Goal: Find contact information: Find contact information

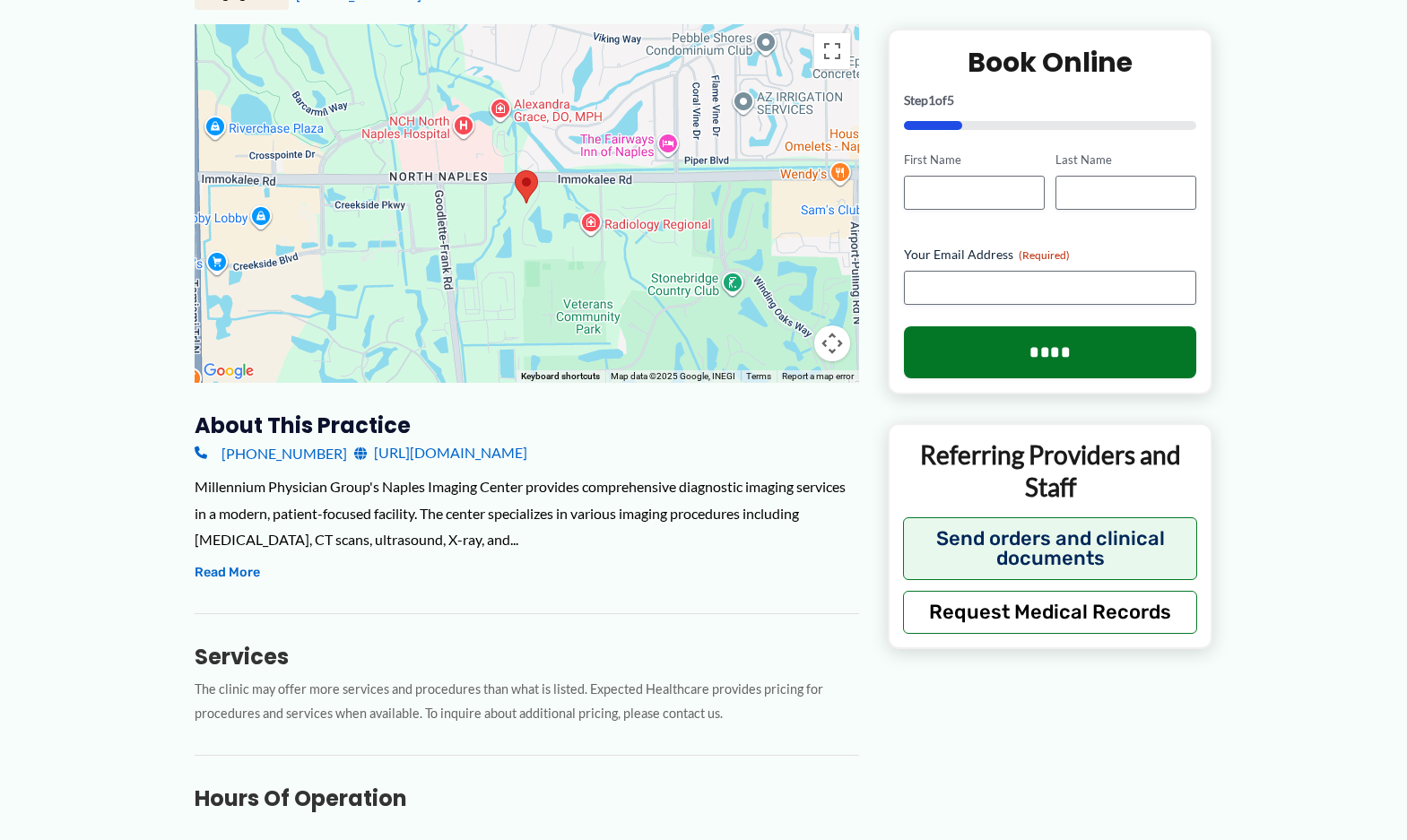
scroll to position [358, 0]
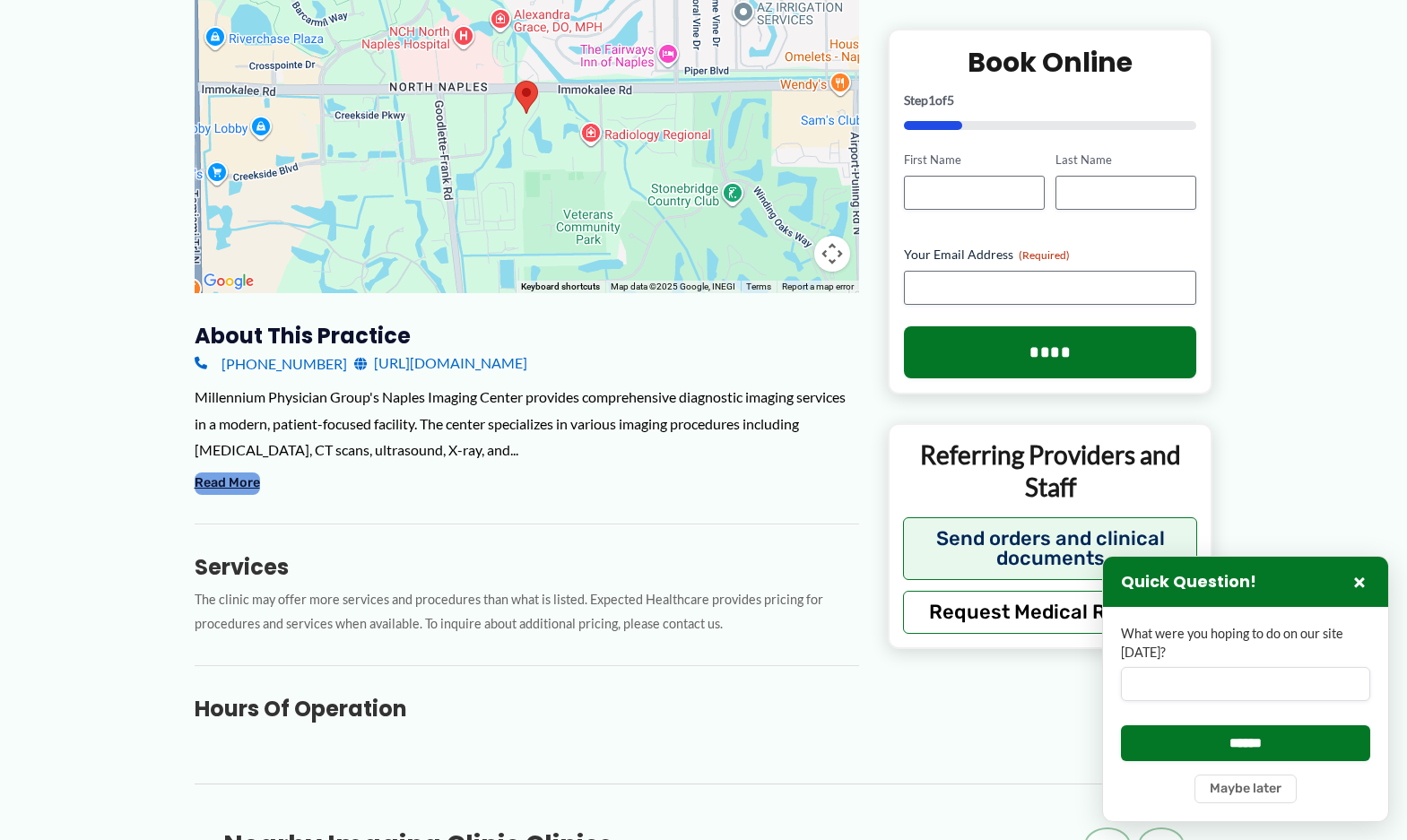
click at [245, 485] on button "Read More" at bounding box center [227, 483] width 65 height 21
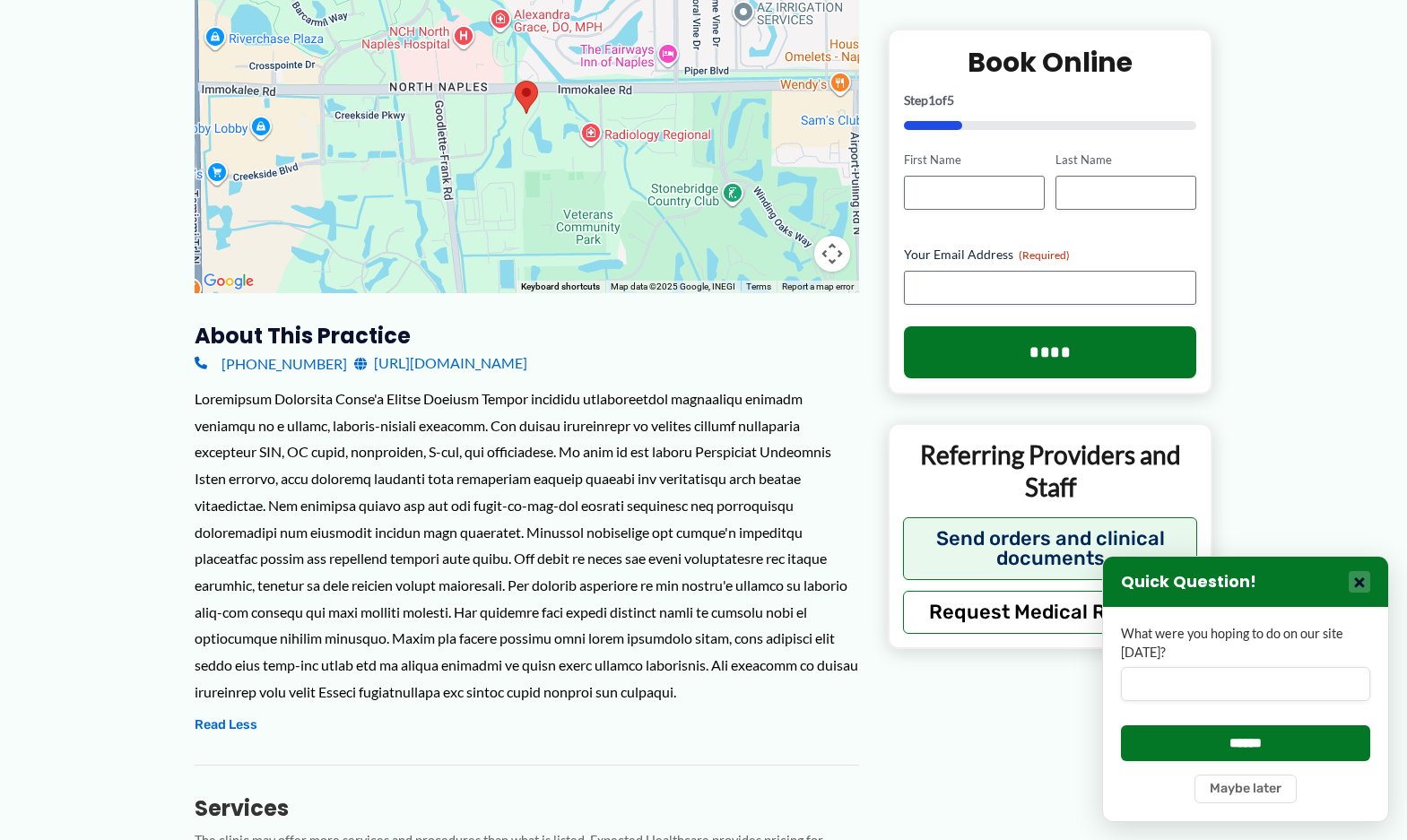
click at [1358, 580] on button "×" at bounding box center [1359, 581] width 21 height 21
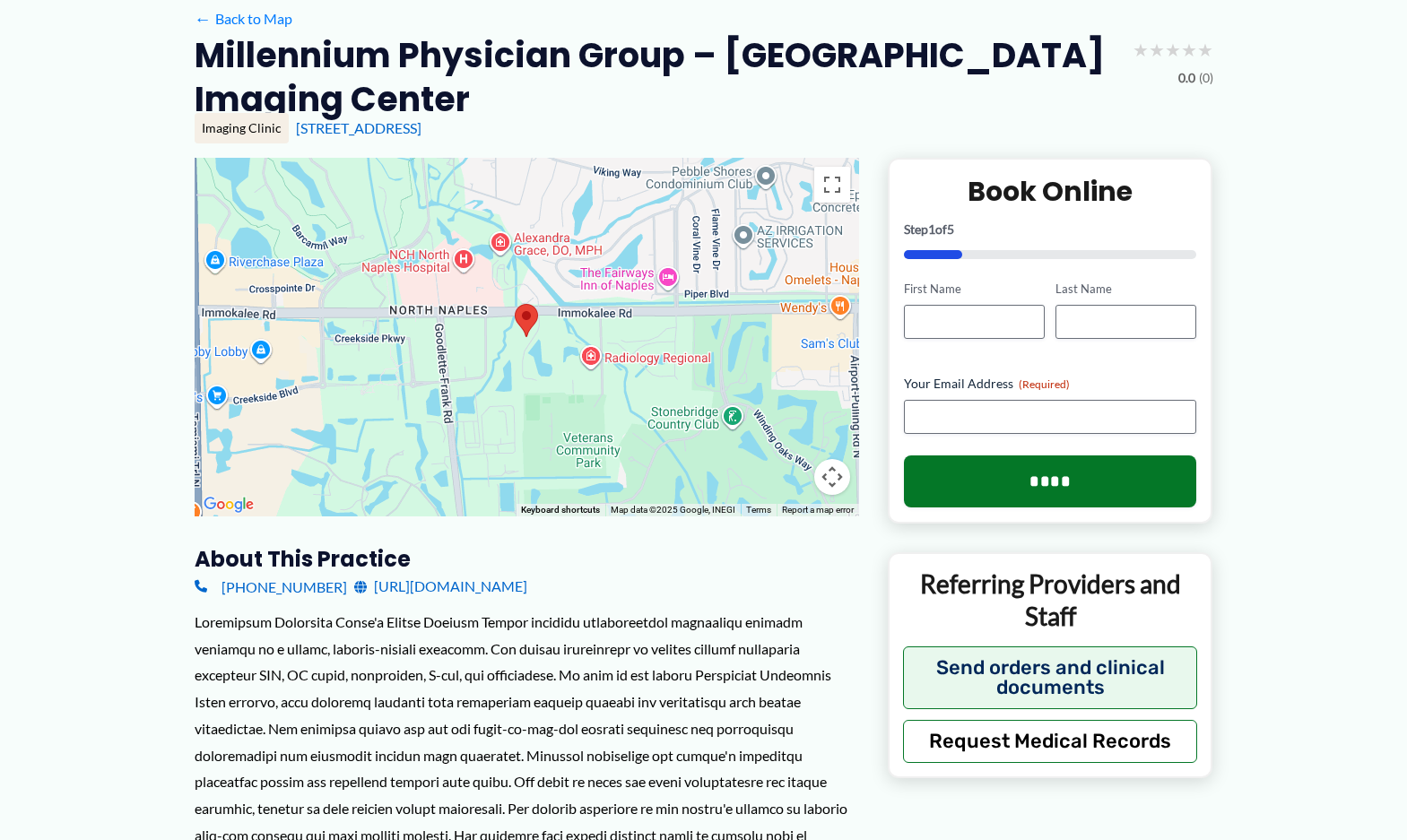
scroll to position [0, 0]
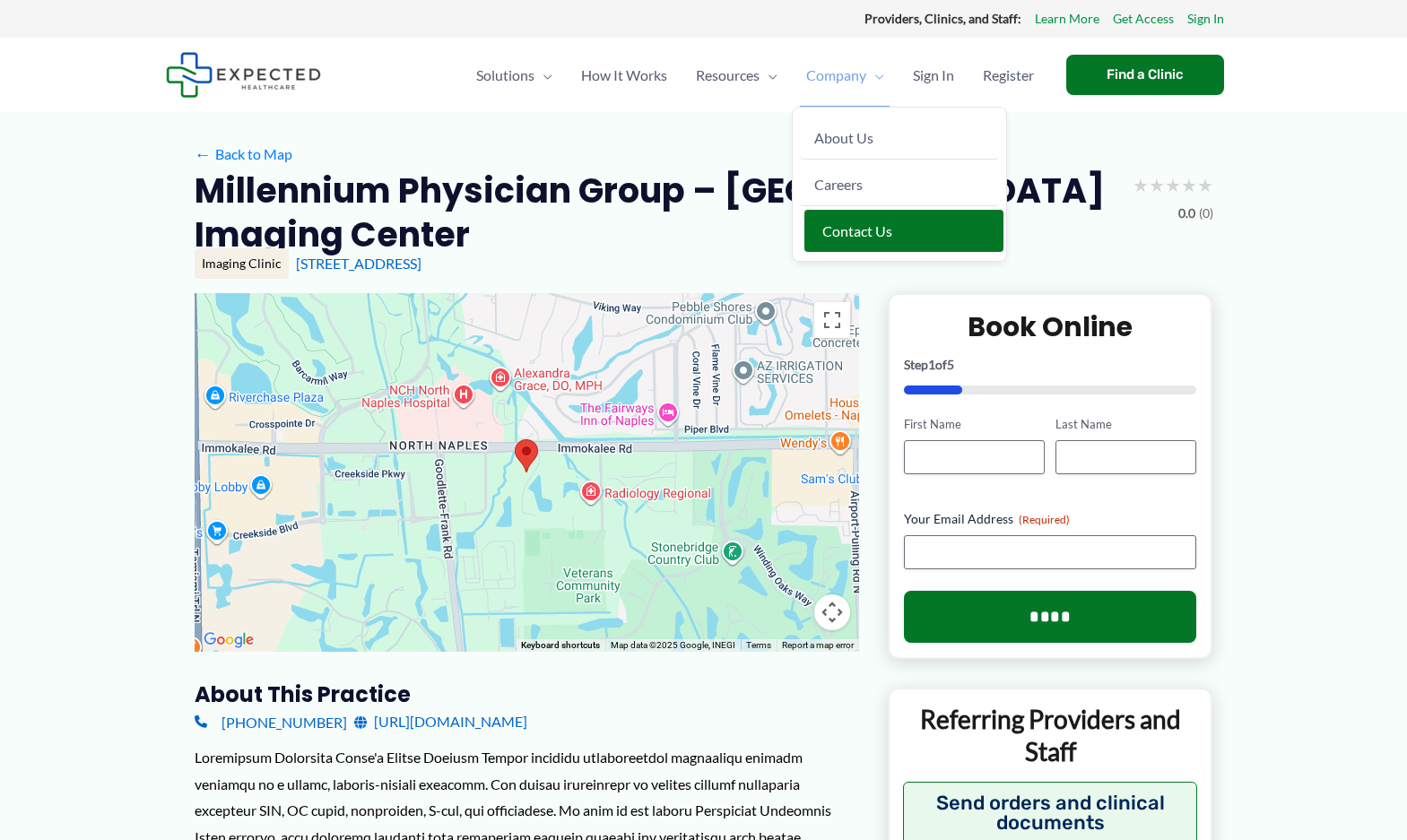
click at [831, 230] on span "Contact Us" at bounding box center [857, 230] width 70 height 17
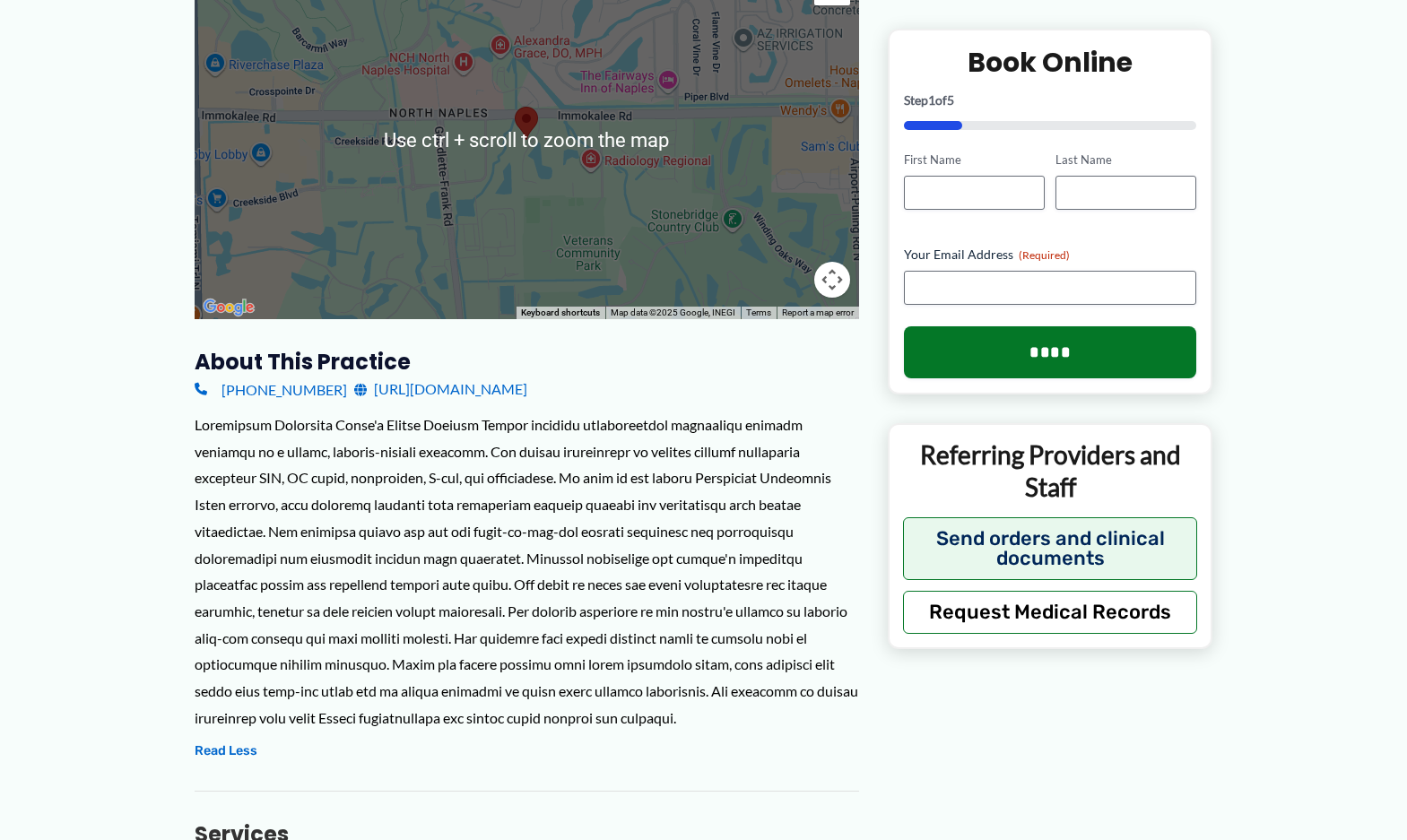
scroll to position [358, 0]
